Goal: Check status: Check status

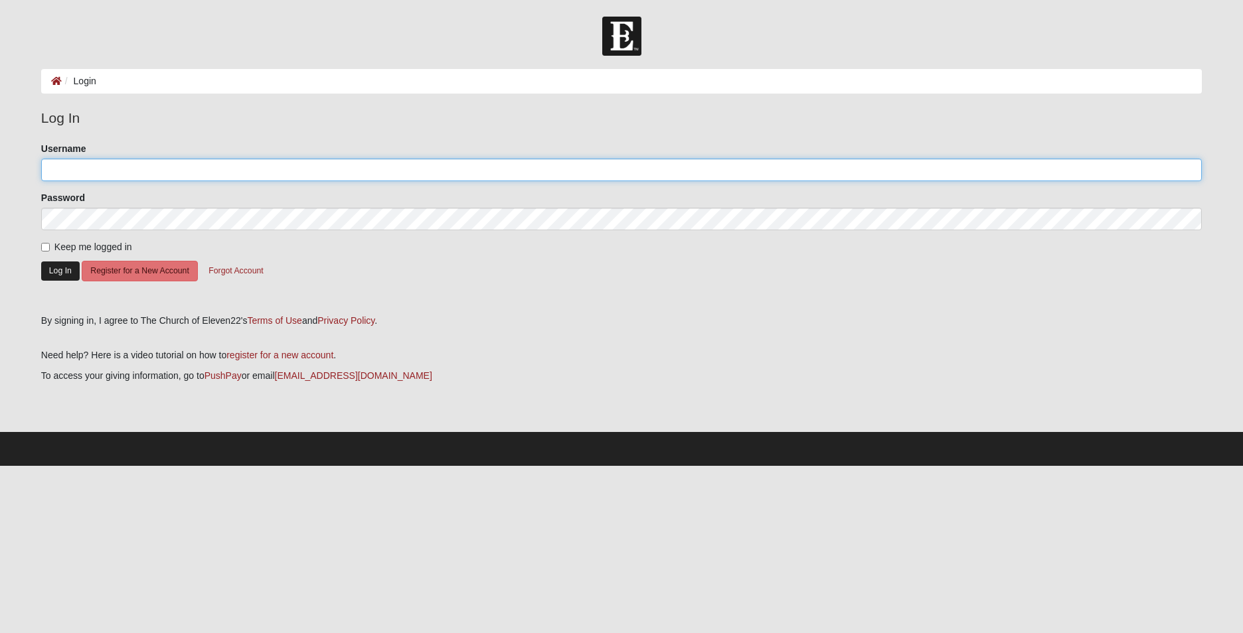
type input "Kishter35"
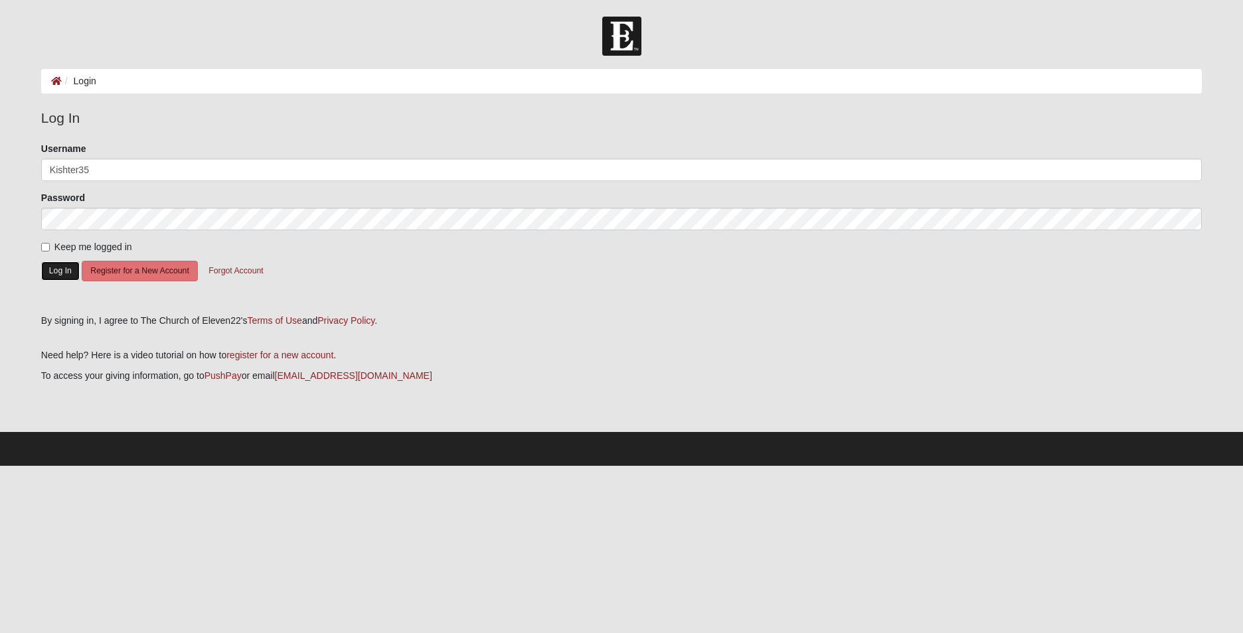
click at [66, 271] on button "Log In" at bounding box center [60, 271] width 38 height 19
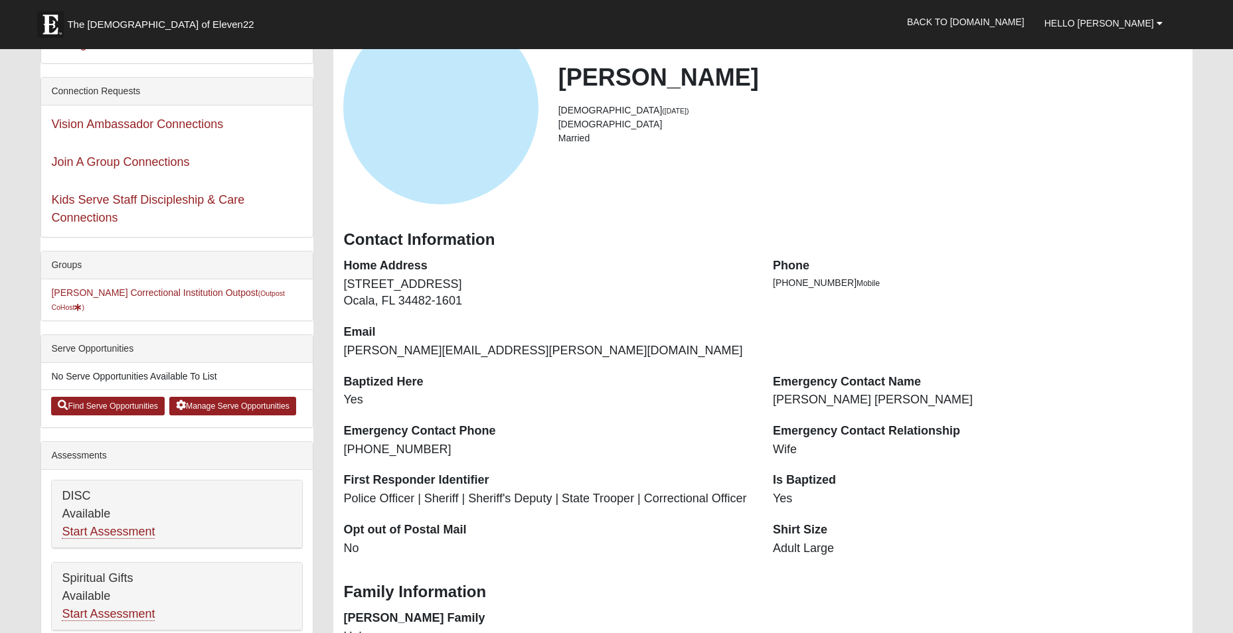
scroll to position [265, 0]
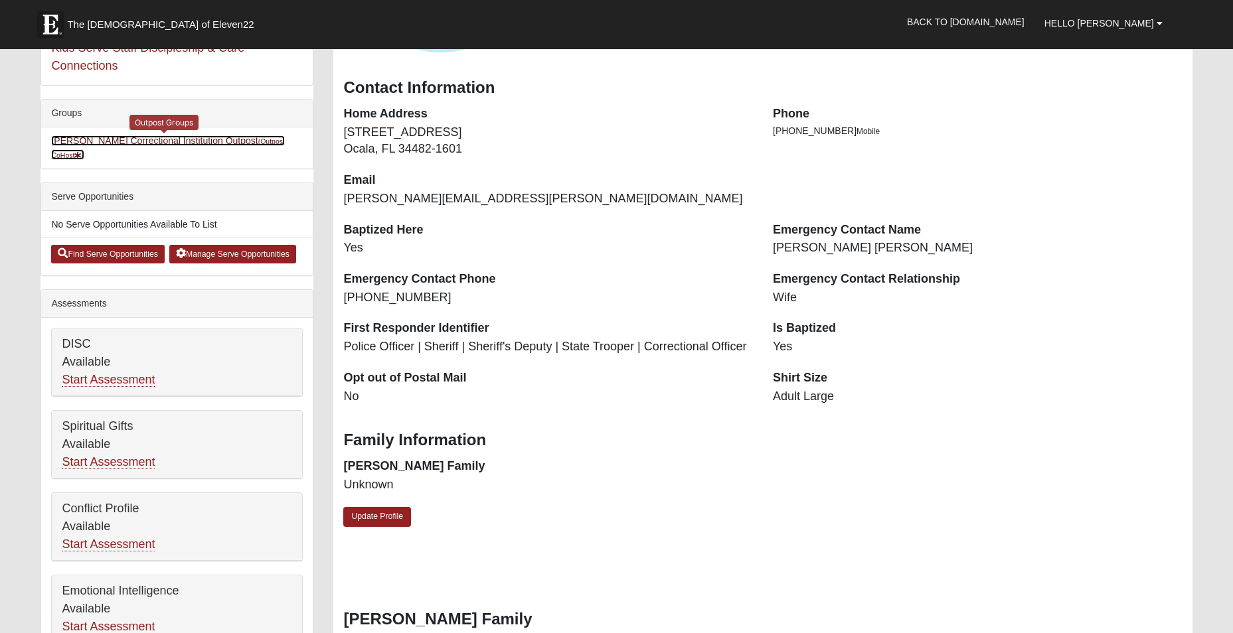
click at [164, 141] on link "Marion Correctional Institution Outpost (Outpost CoHost )" at bounding box center [168, 147] width 234 height 25
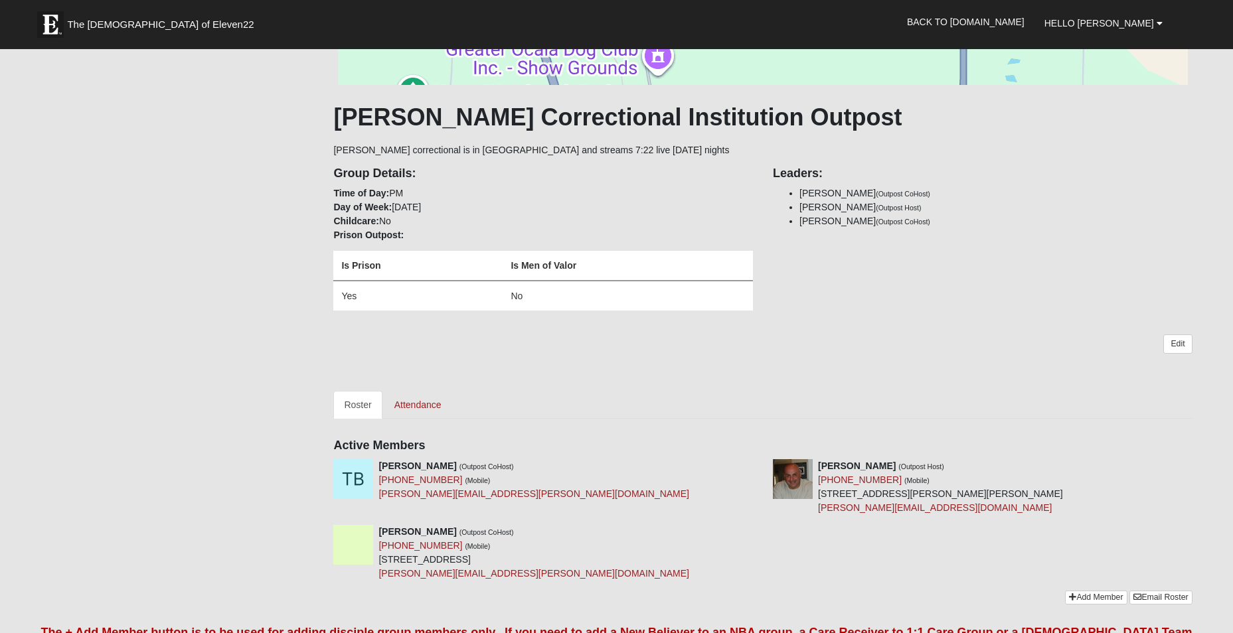
scroll to position [66, 0]
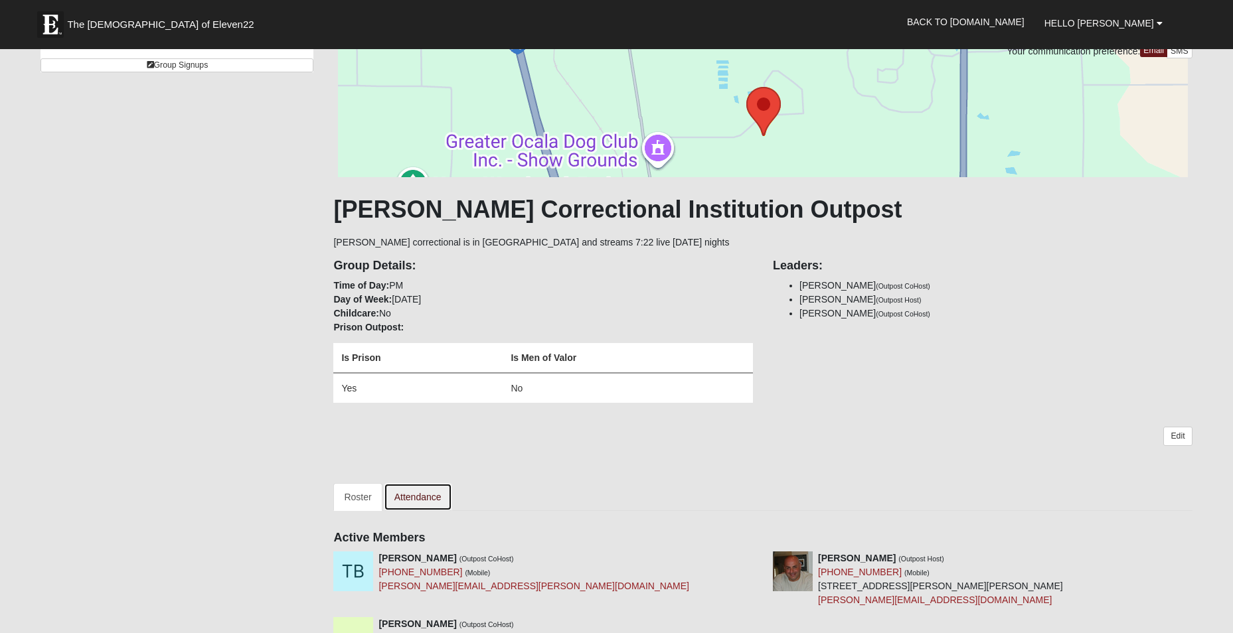
click at [410, 496] on link "Attendance" at bounding box center [418, 497] width 68 height 28
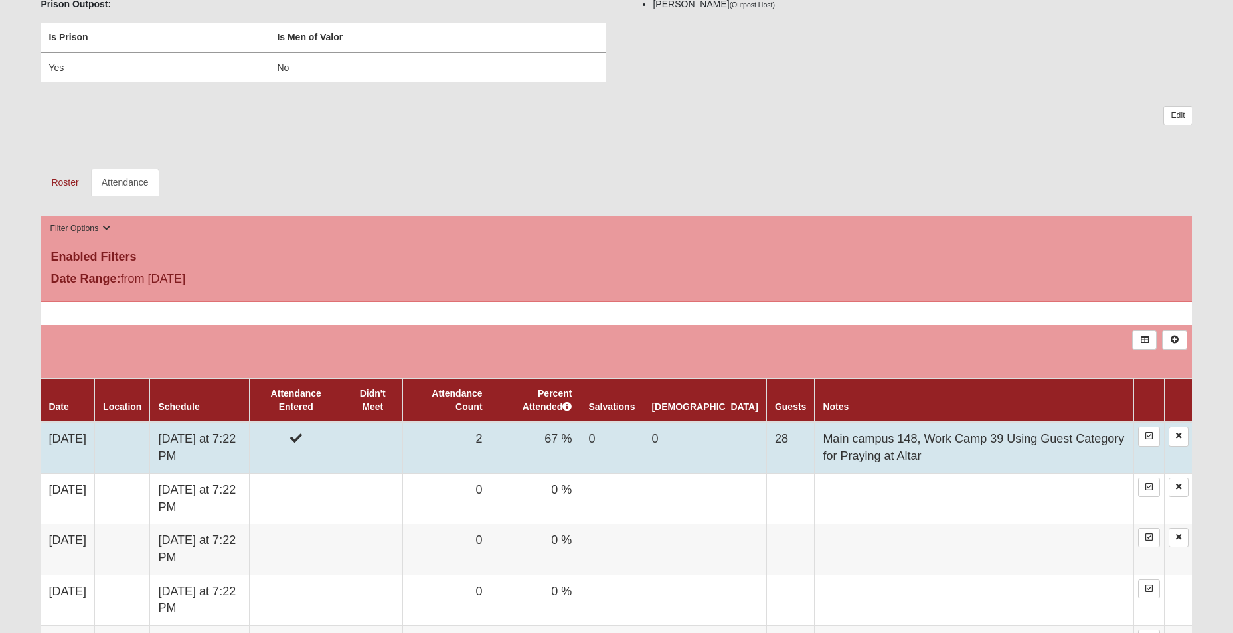
scroll to position [531, 0]
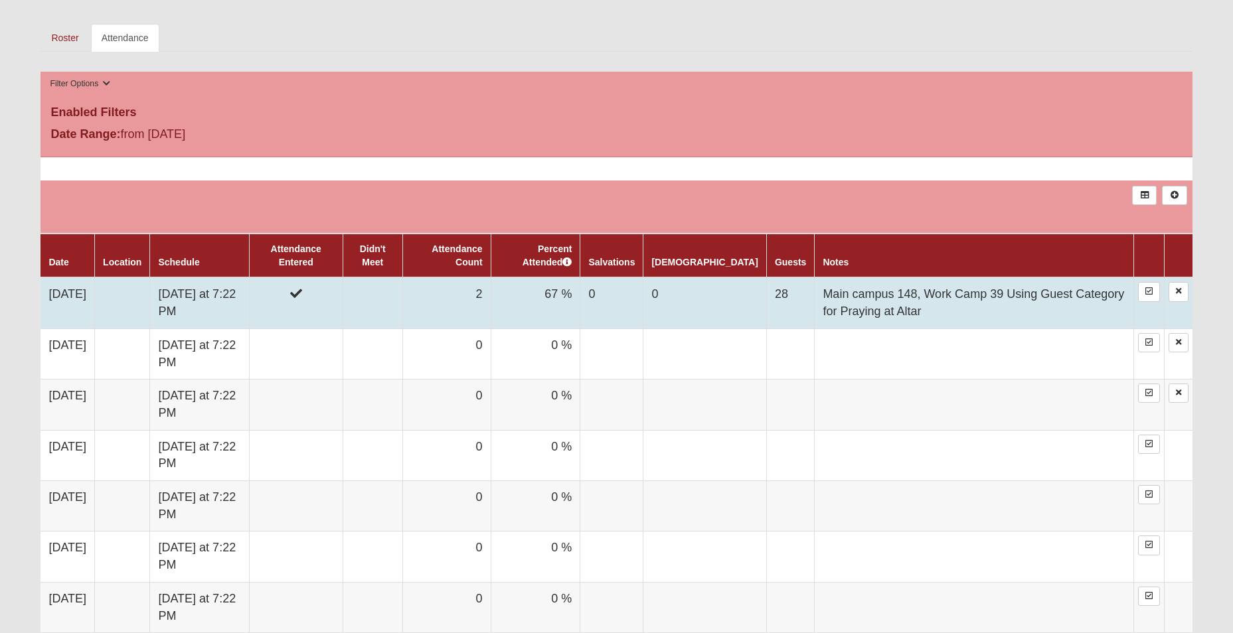
click at [491, 301] on td "2" at bounding box center [446, 302] width 88 height 51
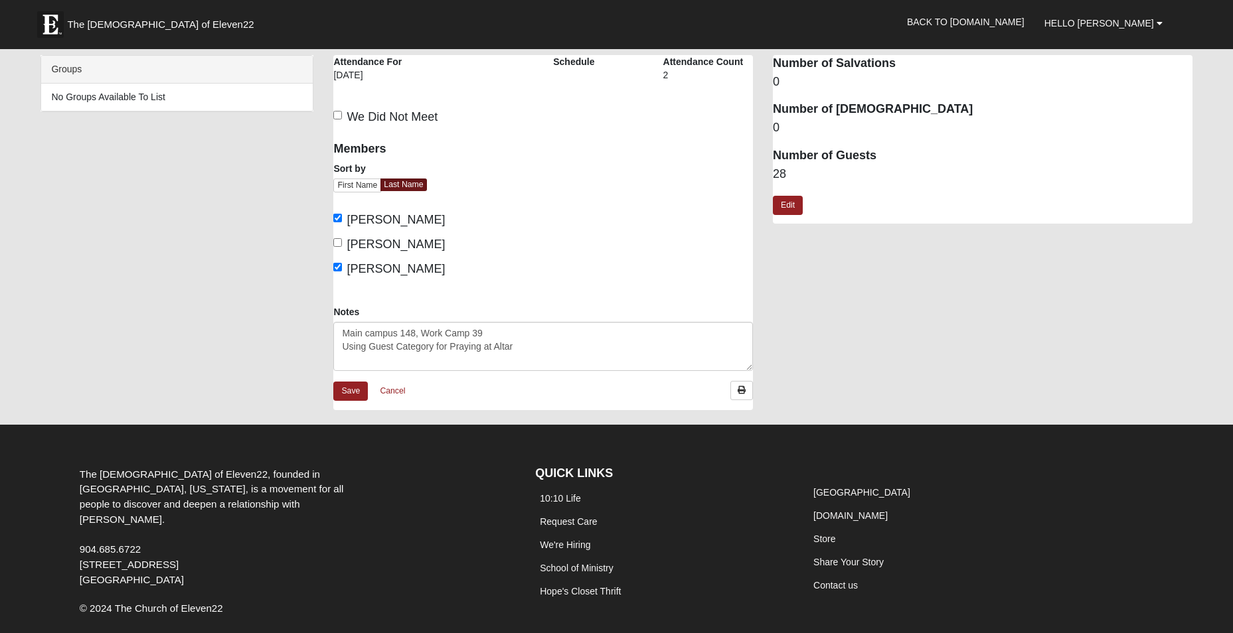
click at [513, 298] on div "Members Sort by First Name Last Name Beckette, Thomas Farah, Greg Kish, Paul" at bounding box center [433, 219] width 220 height 172
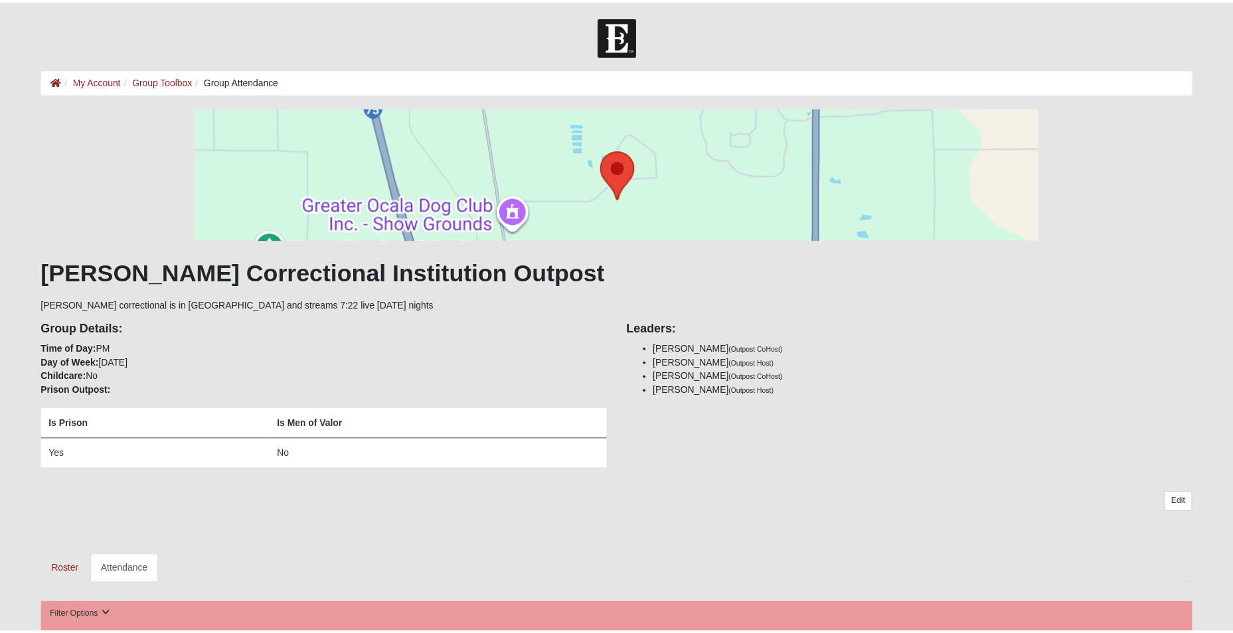
scroll to position [531, 0]
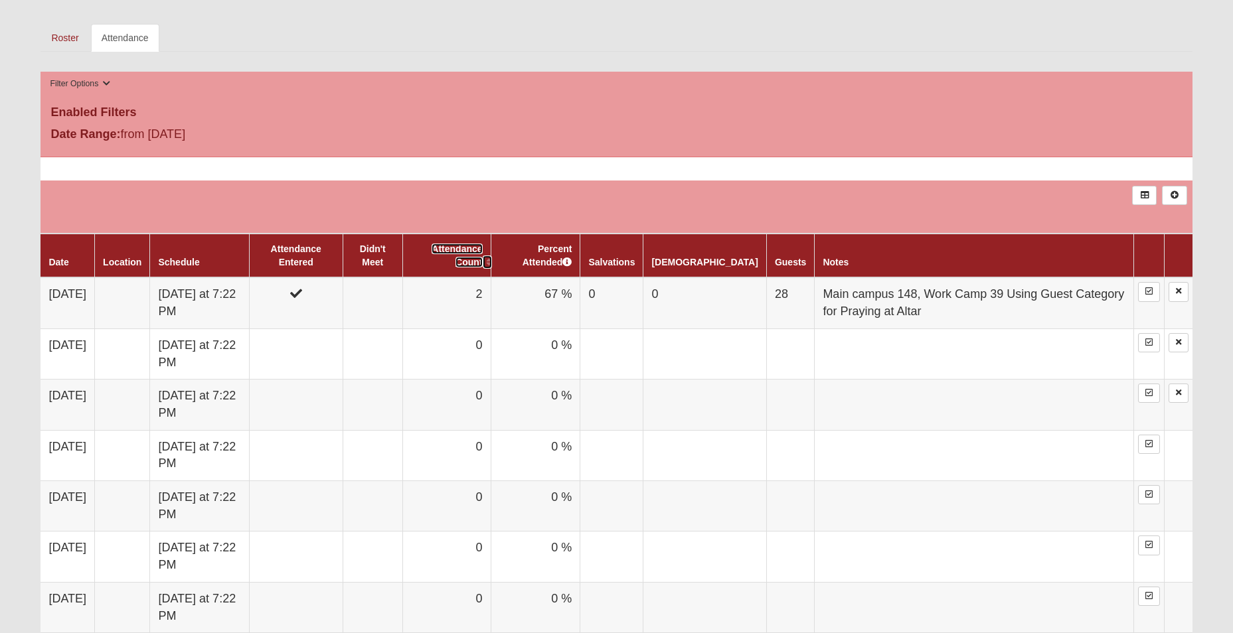
click at [482, 264] on link "Attendance Count" at bounding box center [456, 256] width 50 height 24
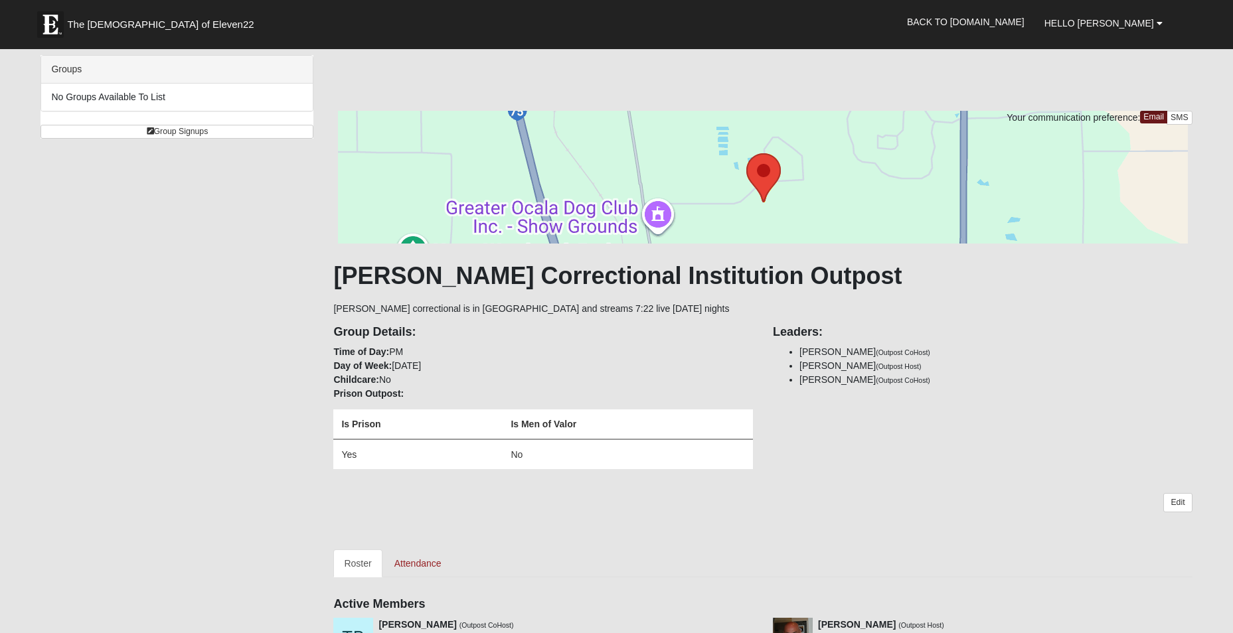
scroll to position [58, 0]
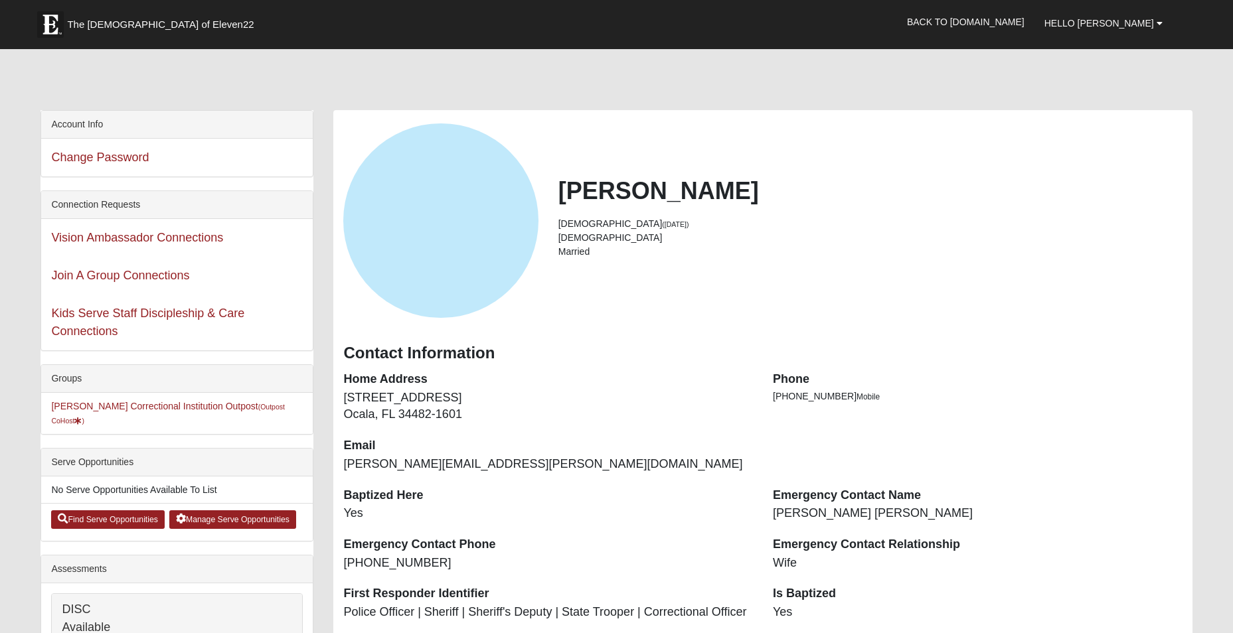
scroll to position [265, 0]
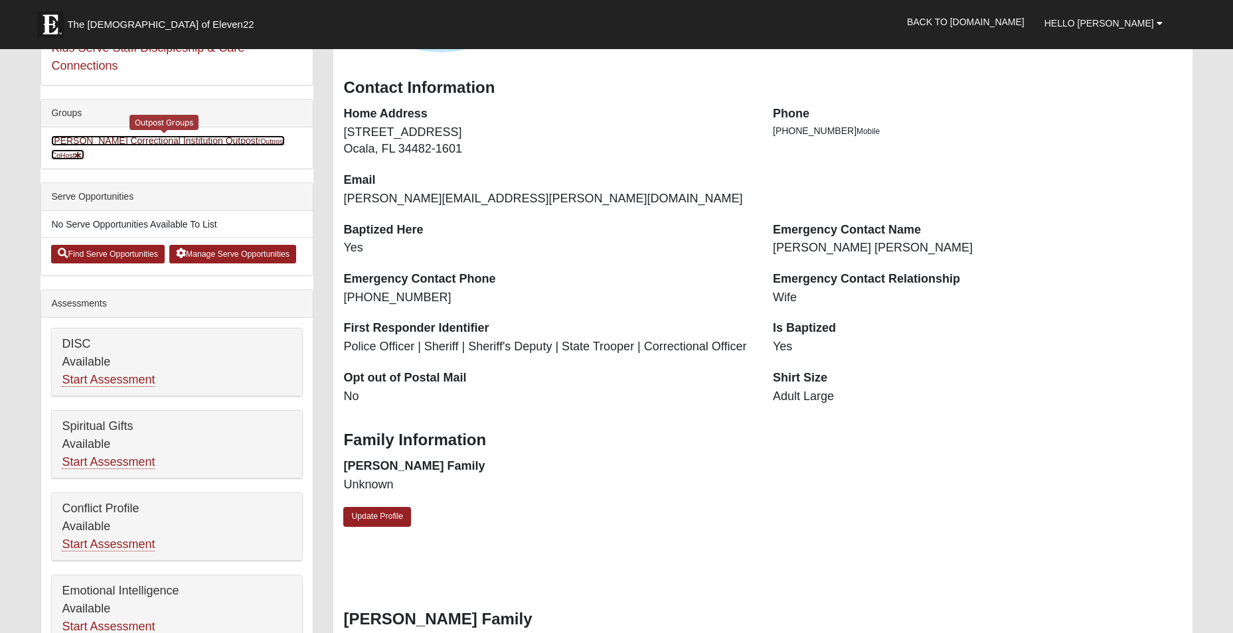
click at [160, 139] on link "Marion Correctional Institution Outpost (Outpost CoHost )" at bounding box center [168, 147] width 234 height 25
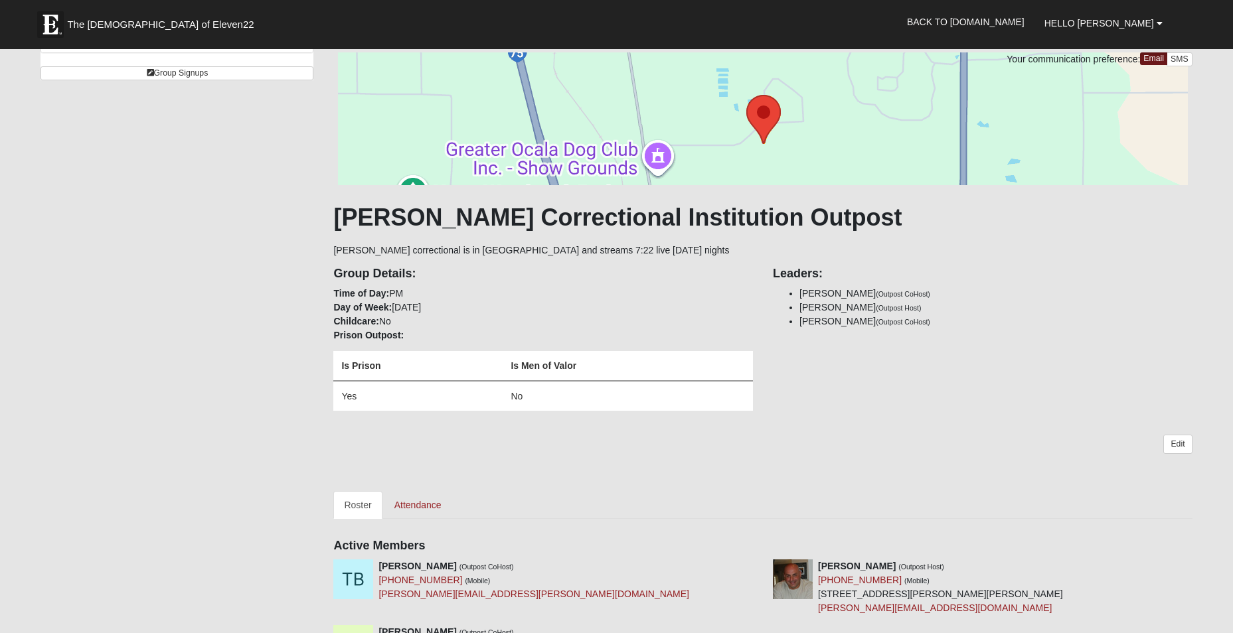
scroll to position [332, 0]
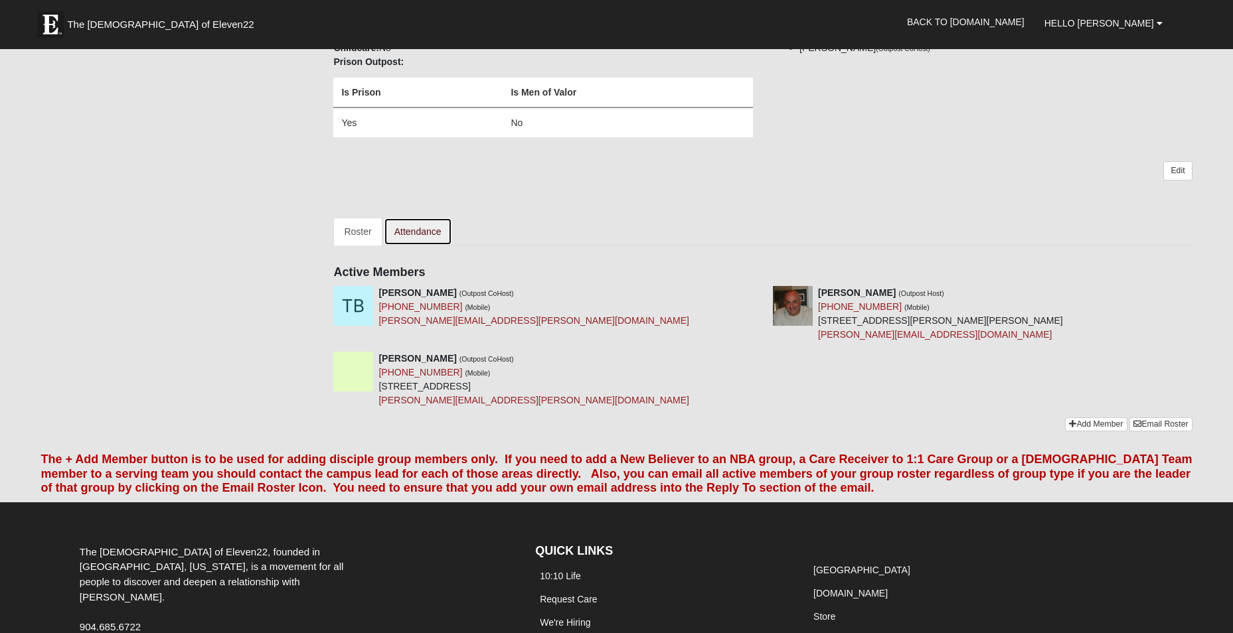
click at [424, 230] on link "Attendance" at bounding box center [418, 232] width 68 height 28
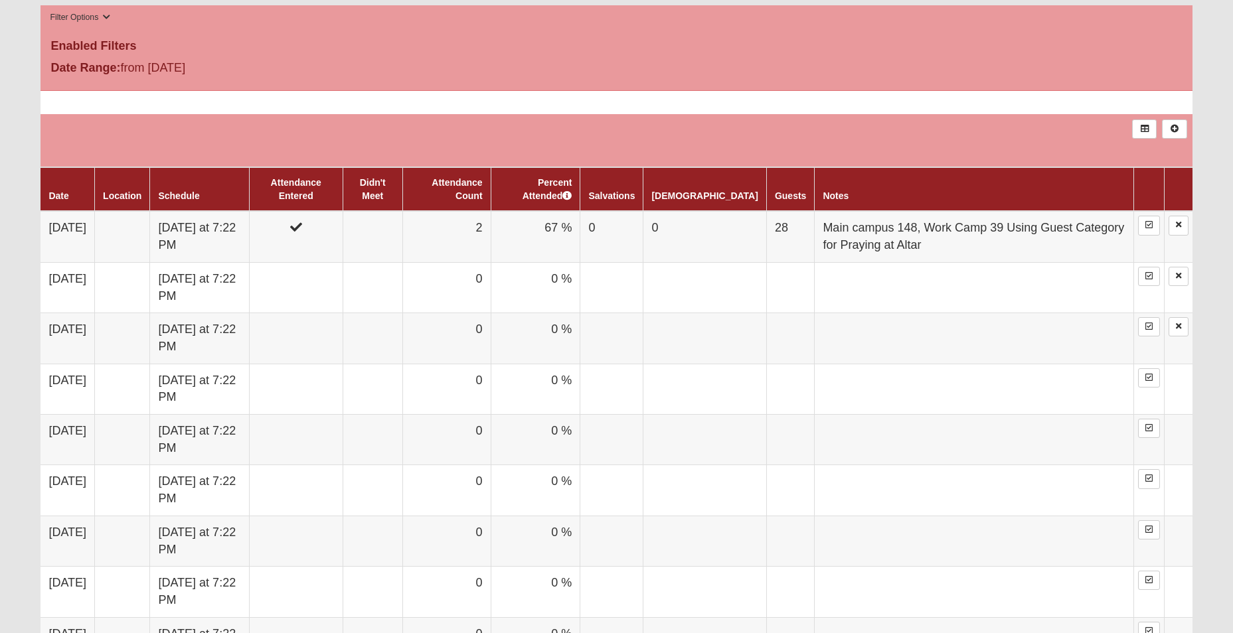
scroll to position [664, 0]
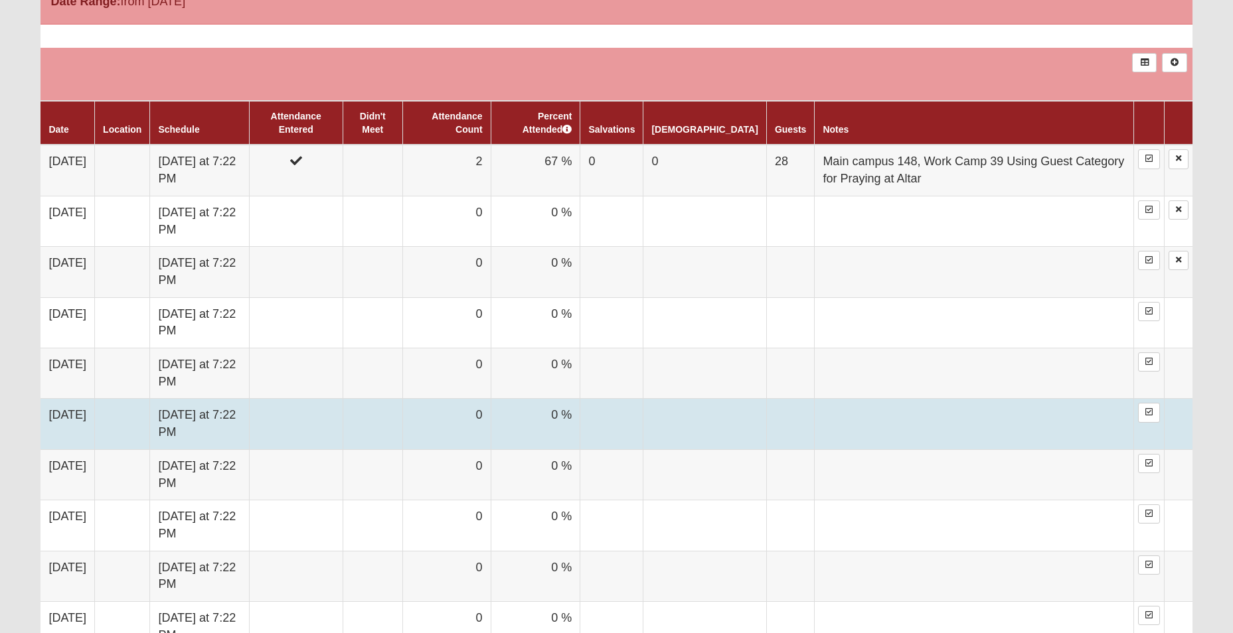
click at [491, 423] on td "0" at bounding box center [446, 424] width 88 height 50
